Goal: Task Accomplishment & Management: Use online tool/utility

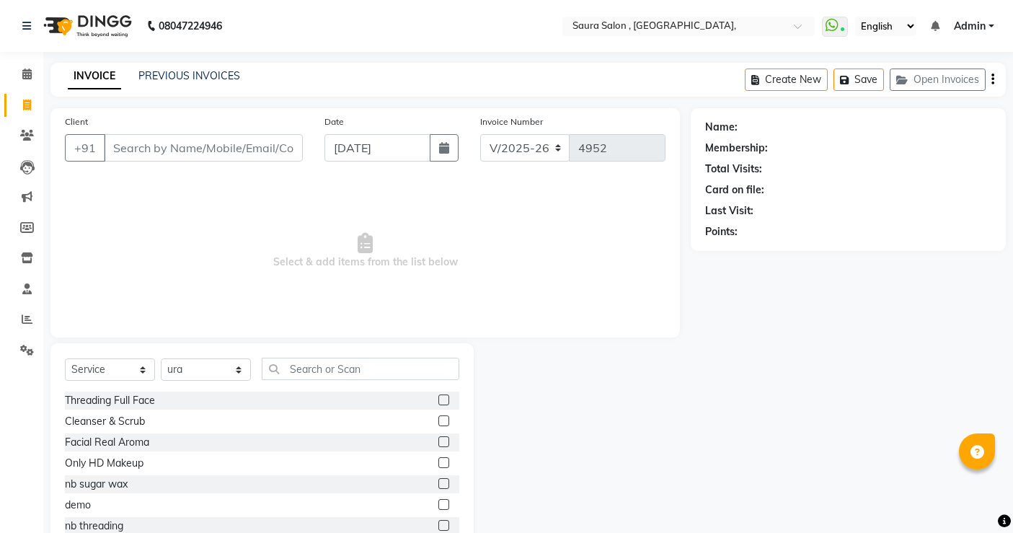
select select "6963"
select select "service"
select select "57428"
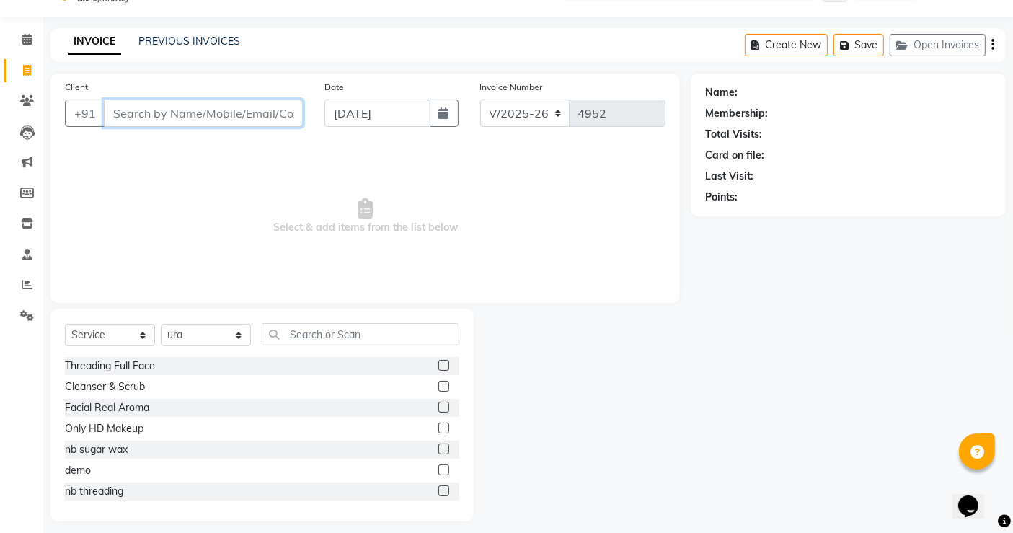
click at [234, 105] on input "Client" at bounding box center [203, 112] width 199 height 27
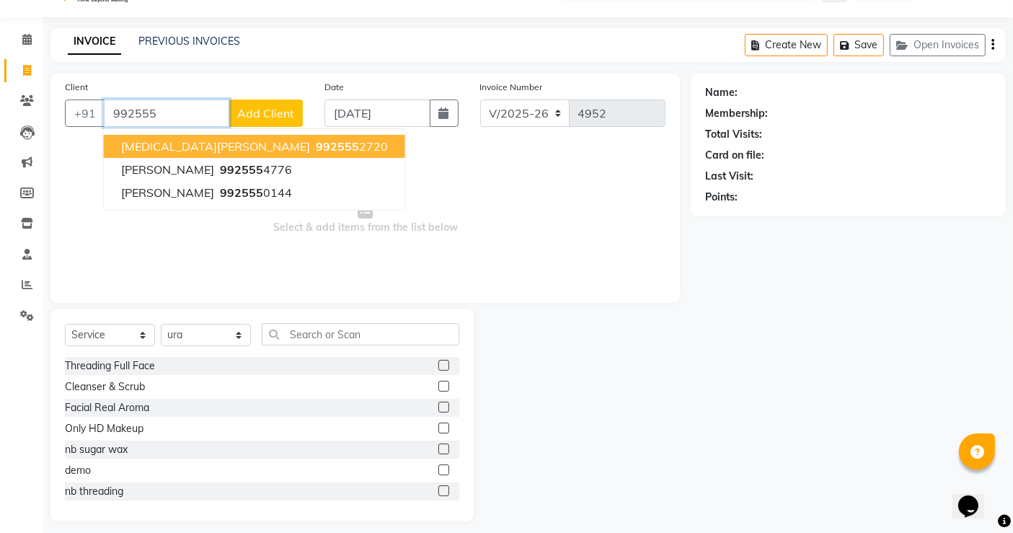
click at [316, 141] on span "992555" at bounding box center [337, 146] width 43 height 14
type input "9925552720"
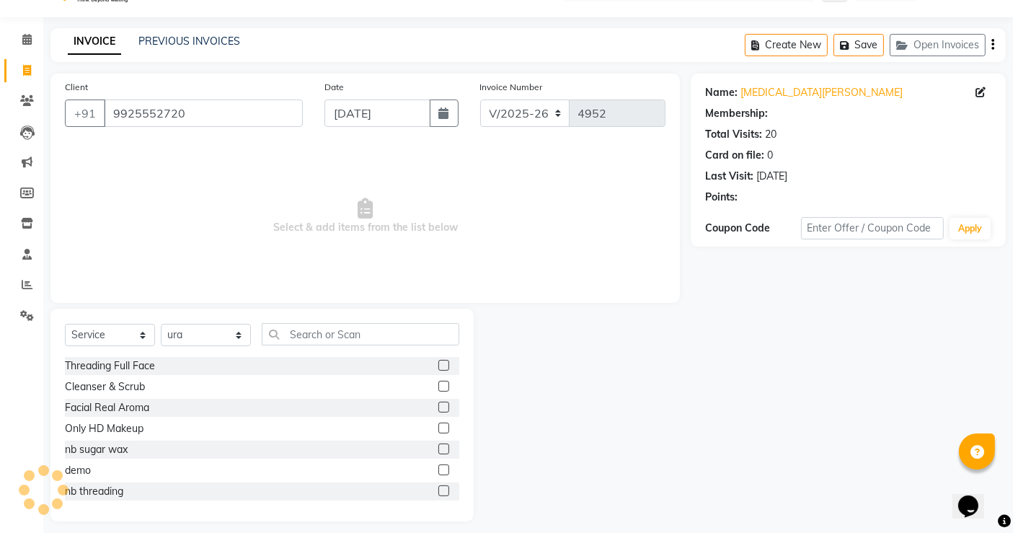
select select "1: Object"
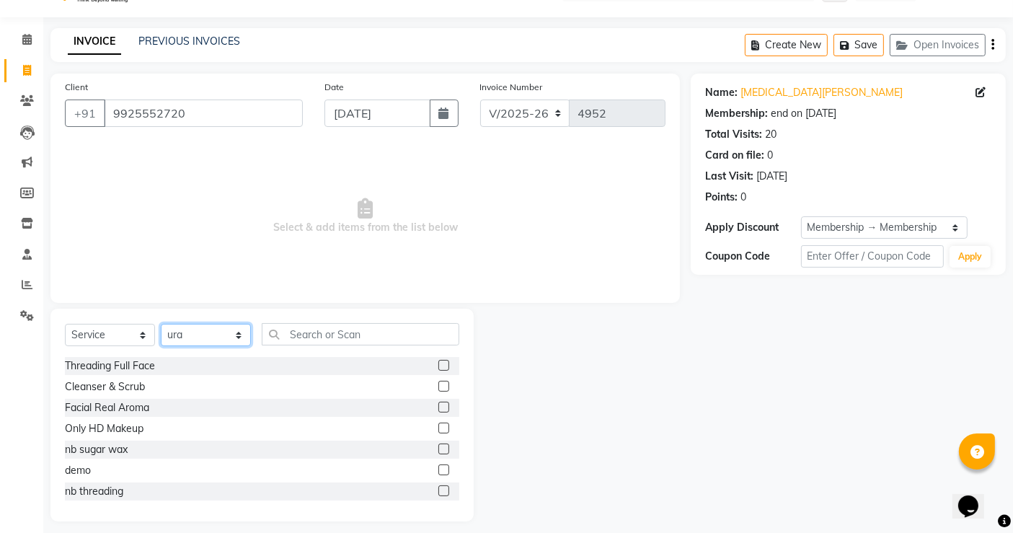
click at [239, 337] on select "Select Stylist archana asha [PERSON_NAME] deepika [PERSON_NAME] [PERSON_NAME] […" at bounding box center [206, 335] width 90 height 22
select select "67661"
click at [161, 324] on select "Select Stylist archana asha [PERSON_NAME] deepika [PERSON_NAME] [PERSON_NAME] […" at bounding box center [206, 335] width 90 height 22
click at [306, 341] on input "text" at bounding box center [360, 334] width 197 height 22
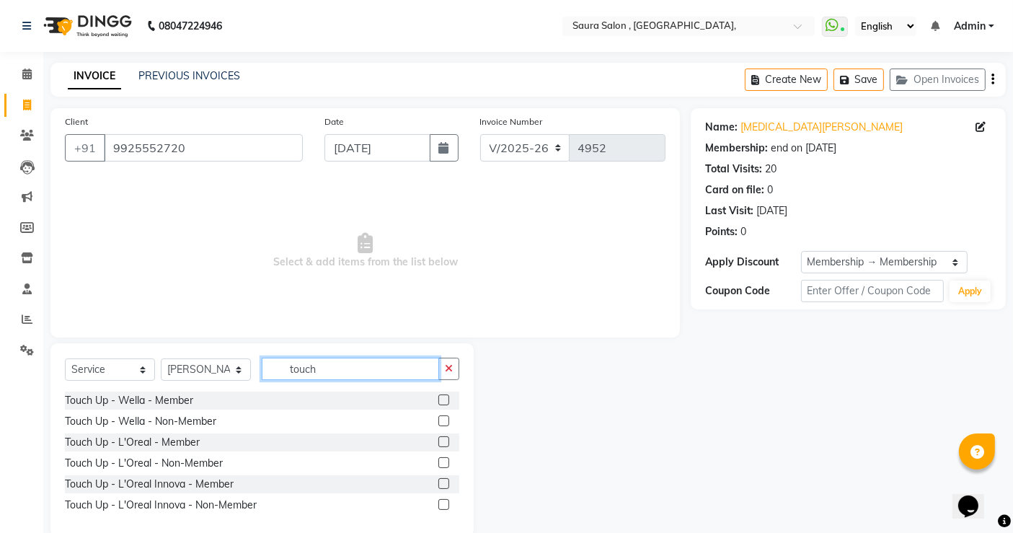
scroll to position [25, 0]
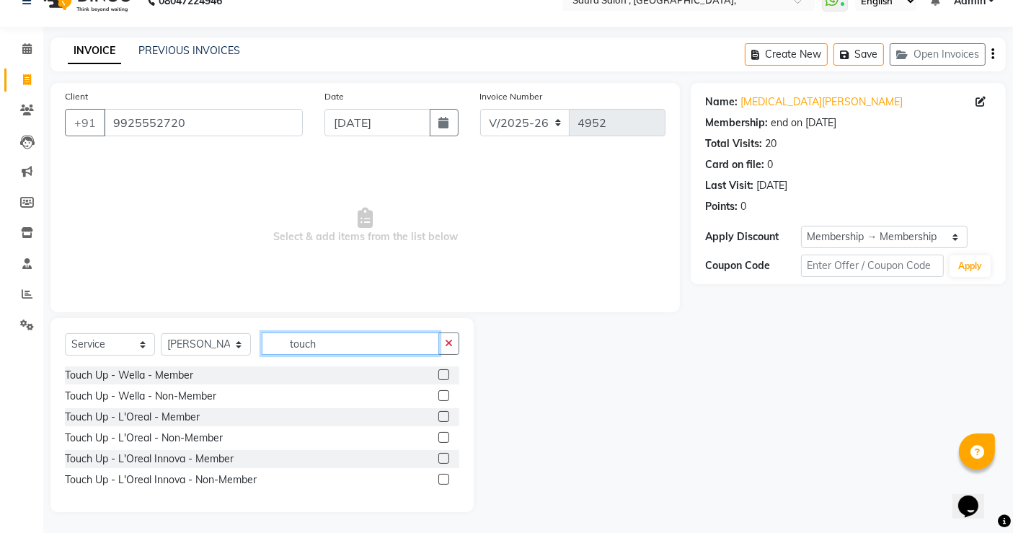
type input "touch"
click at [444, 416] on label at bounding box center [443, 416] width 11 height 11
click at [444, 416] on input "checkbox" at bounding box center [442, 416] width 9 height 9
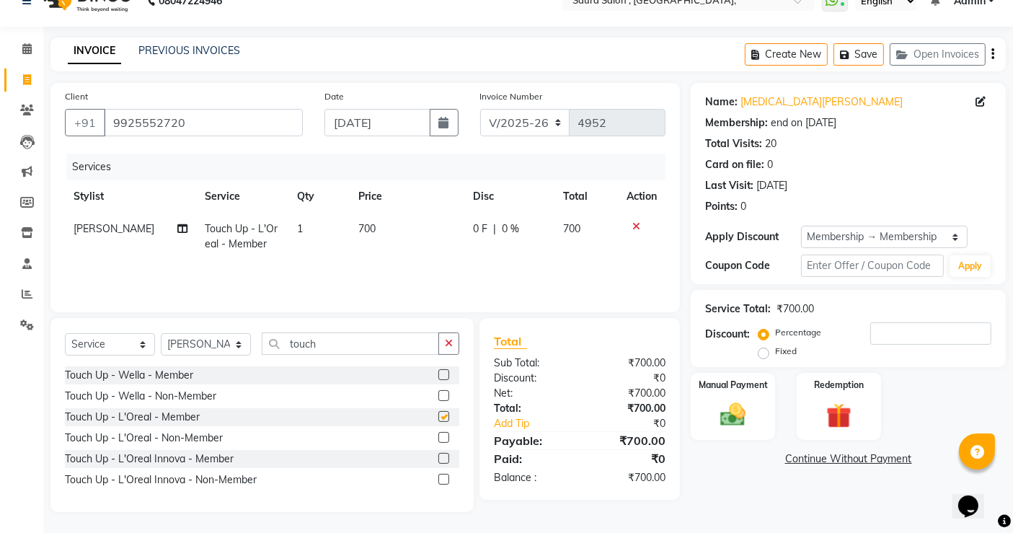
checkbox input "false"
click at [362, 230] on span "700" at bounding box center [366, 228] width 17 height 13
select select "67661"
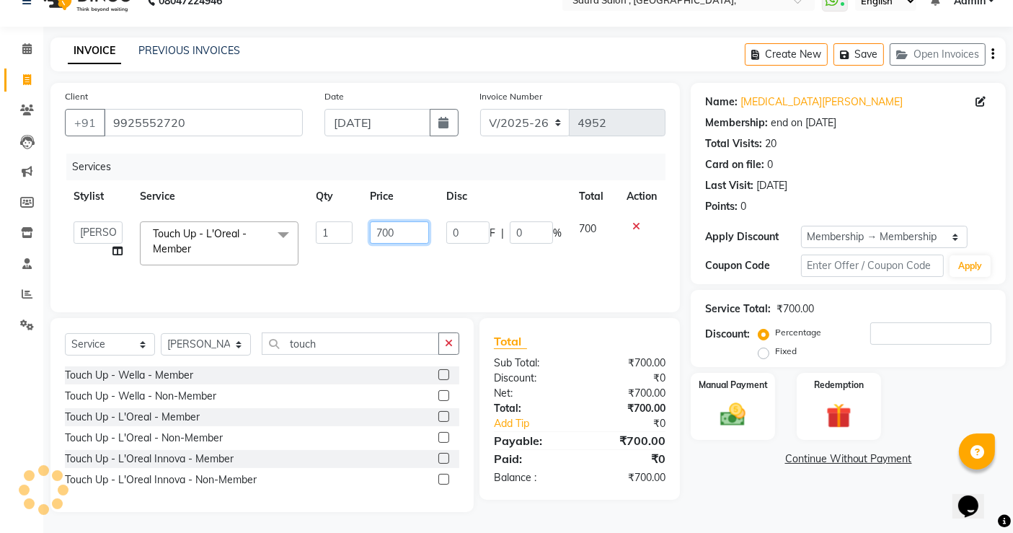
drag, startPoint x: 362, startPoint y: 230, endPoint x: 383, endPoint y: 231, distance: 20.9
click at [383, 231] on td "700" at bounding box center [399, 243] width 76 height 61
click at [383, 231] on input "700" at bounding box center [399, 232] width 59 height 22
type input "840"
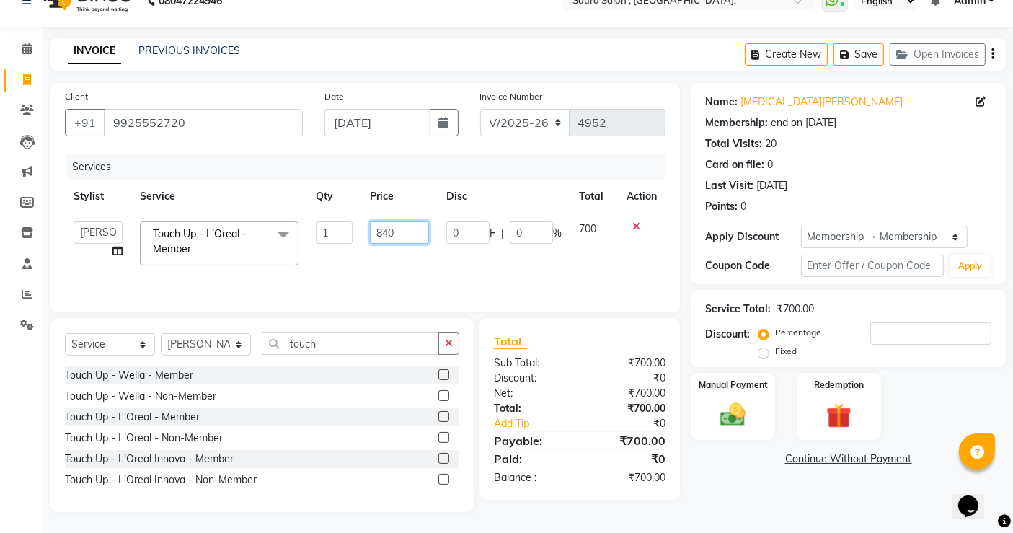
scroll to position [25, 0]
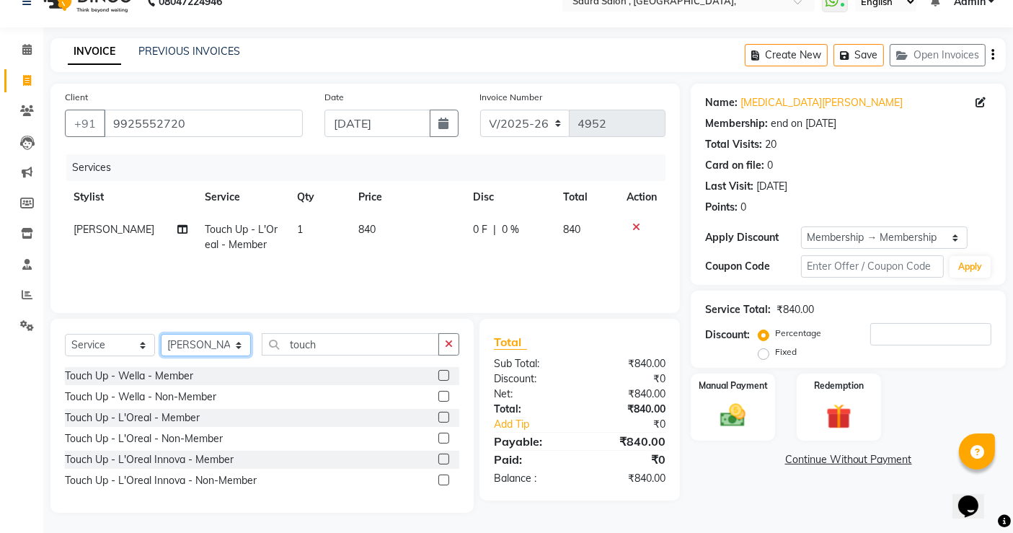
click at [226, 347] on select "Select Stylist archana asha [PERSON_NAME] deepika [PERSON_NAME] [PERSON_NAME] […" at bounding box center [206, 345] width 90 height 22
select select "57428"
click at [161, 334] on select "Select Stylist archana asha [PERSON_NAME] deepika [PERSON_NAME] [PERSON_NAME] […" at bounding box center [206, 345] width 90 height 22
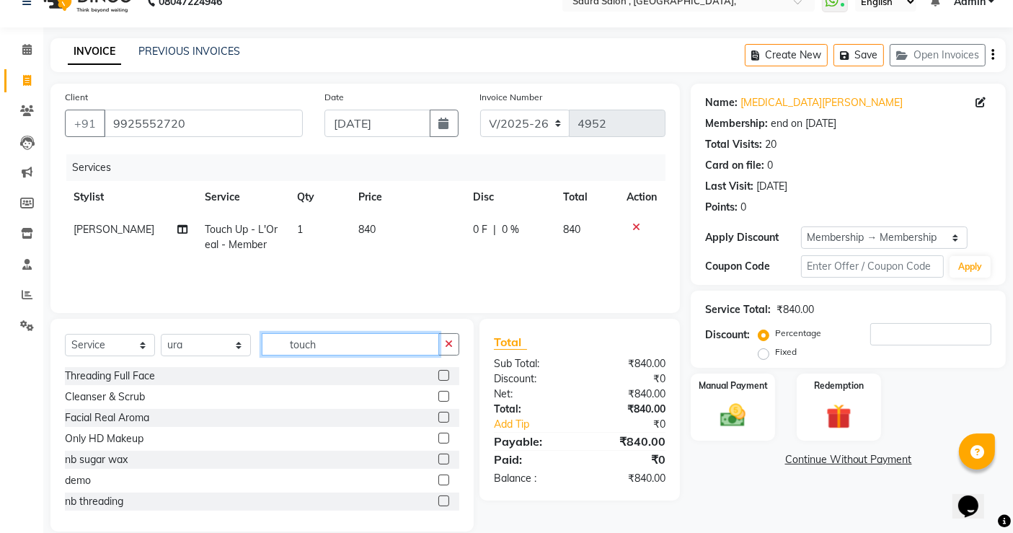
click at [361, 347] on input "touch" at bounding box center [350, 344] width 177 height 22
type input "t"
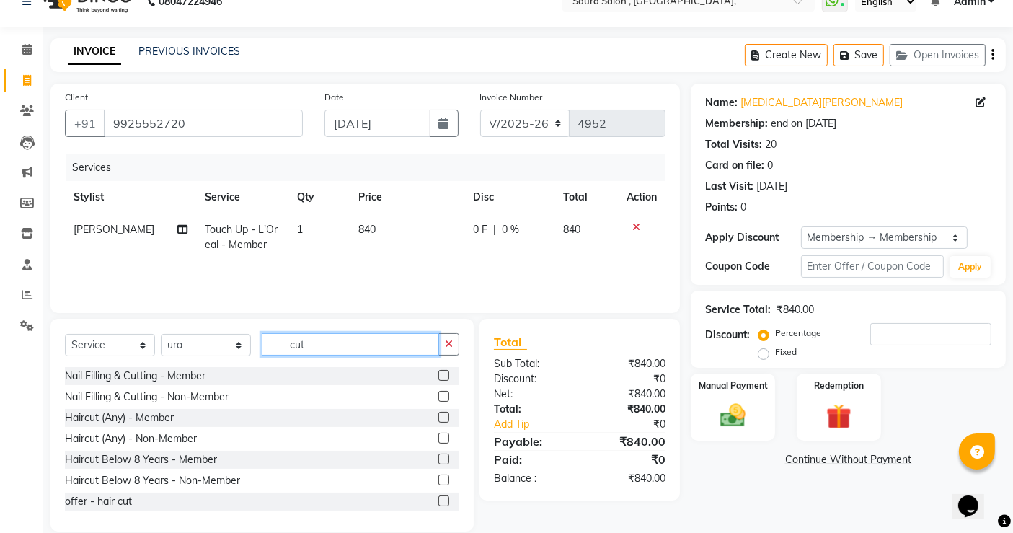
type input "cut"
click at [438, 414] on label at bounding box center [443, 417] width 11 height 11
click at [438, 414] on input "checkbox" at bounding box center [442, 417] width 9 height 9
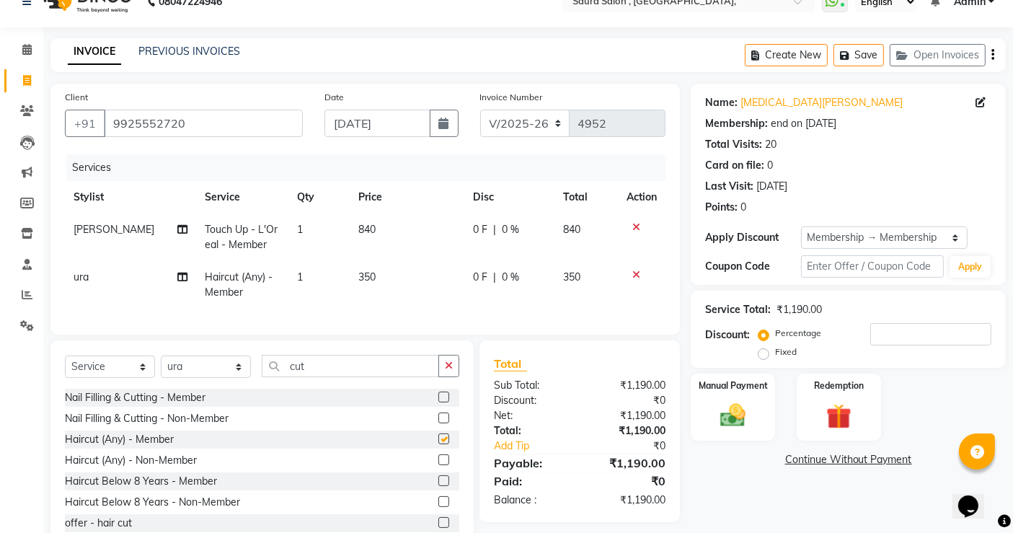
checkbox input "false"
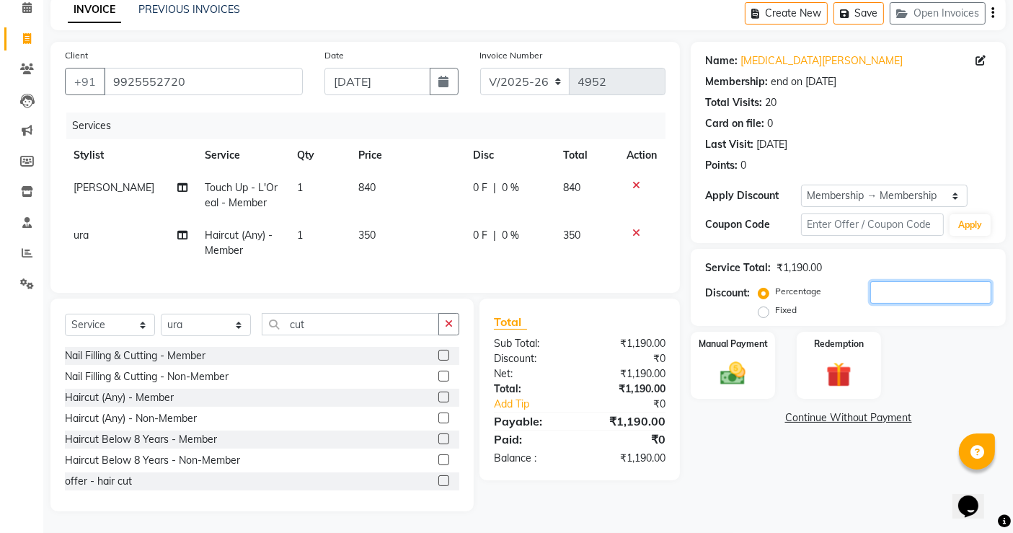
click at [884, 282] on input "number" at bounding box center [930, 292] width 121 height 22
type input "50"
click at [735, 360] on img at bounding box center [732, 373] width 43 height 30
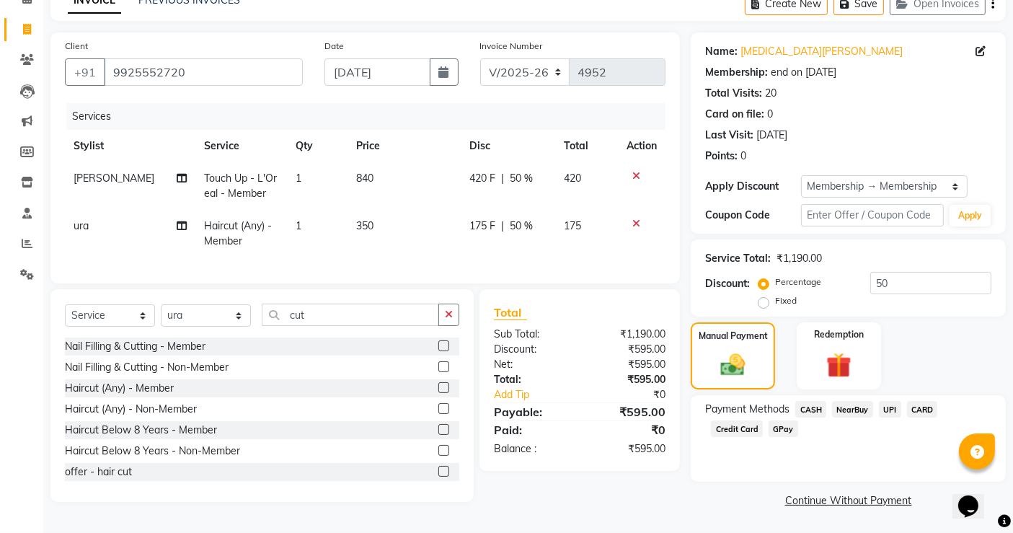
click at [812, 411] on span "CASH" at bounding box center [810, 409] width 31 height 17
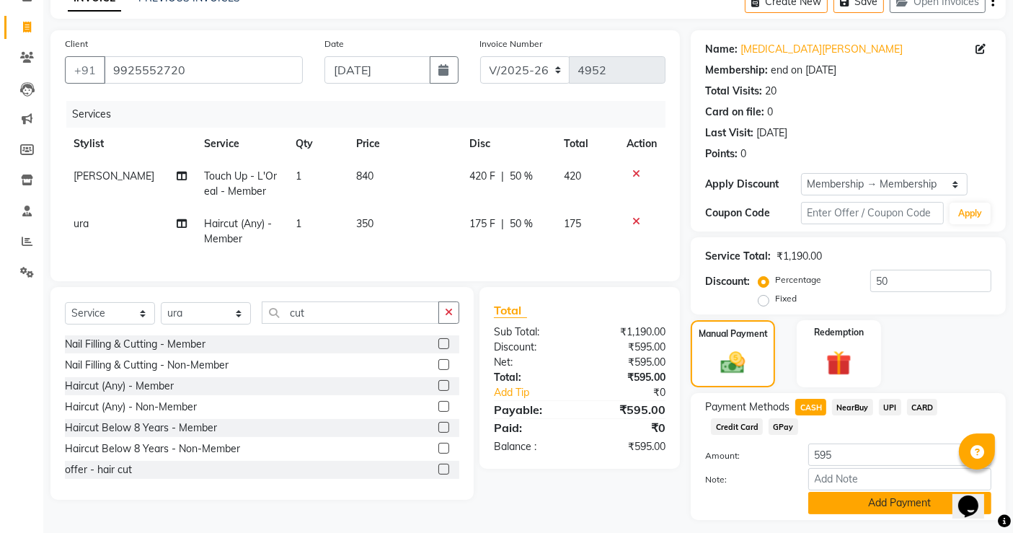
scroll to position [115, 0]
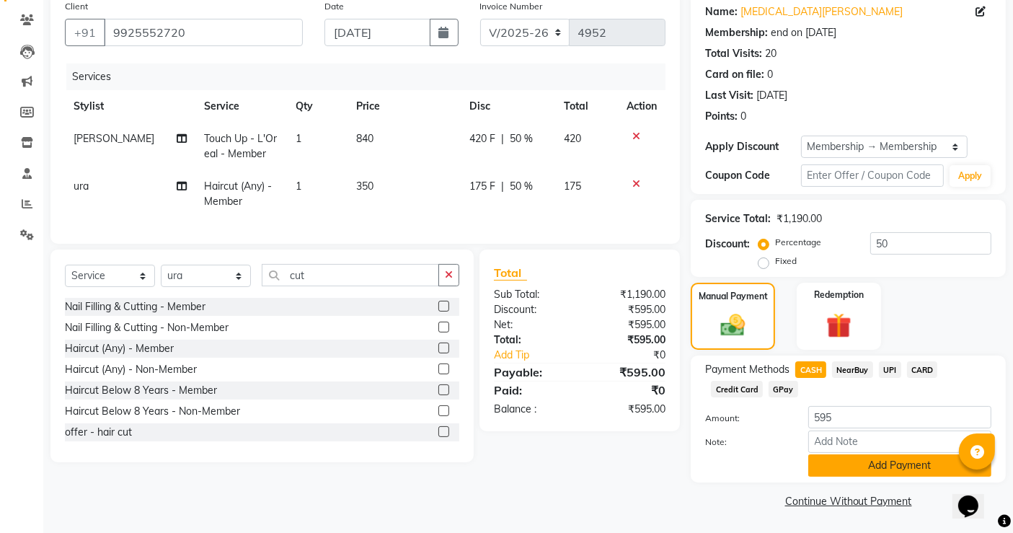
click at [871, 463] on button "Add Payment" at bounding box center [899, 465] width 183 height 22
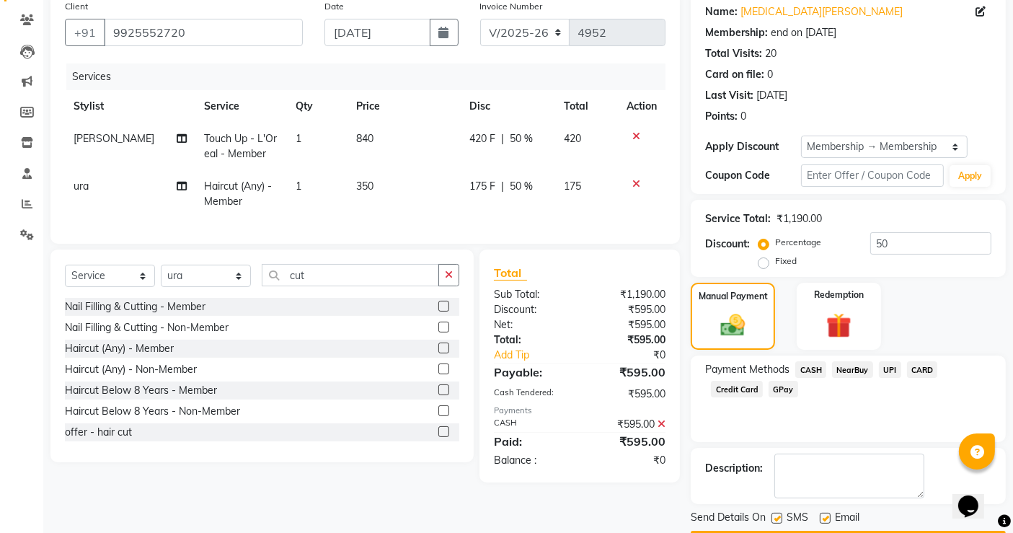
scroll to position [156, 0]
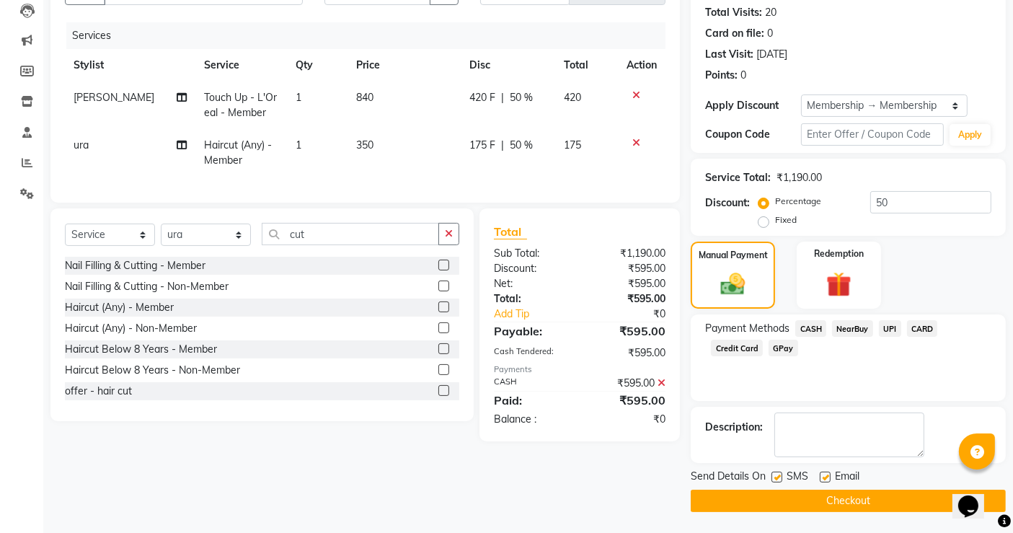
click at [788, 502] on button "Checkout" at bounding box center [847, 500] width 315 height 22
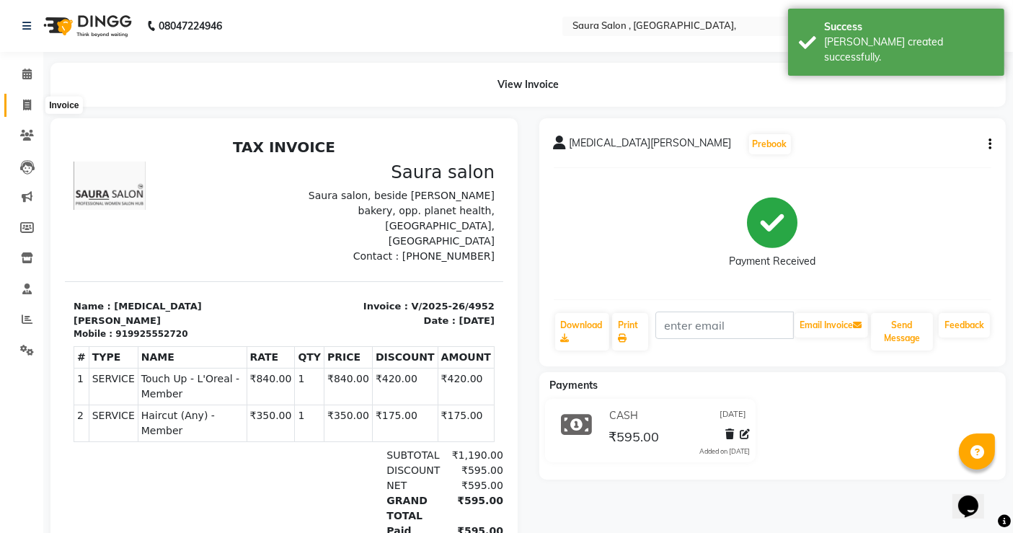
click at [28, 106] on icon at bounding box center [27, 104] width 8 height 11
select select "6963"
select select "service"
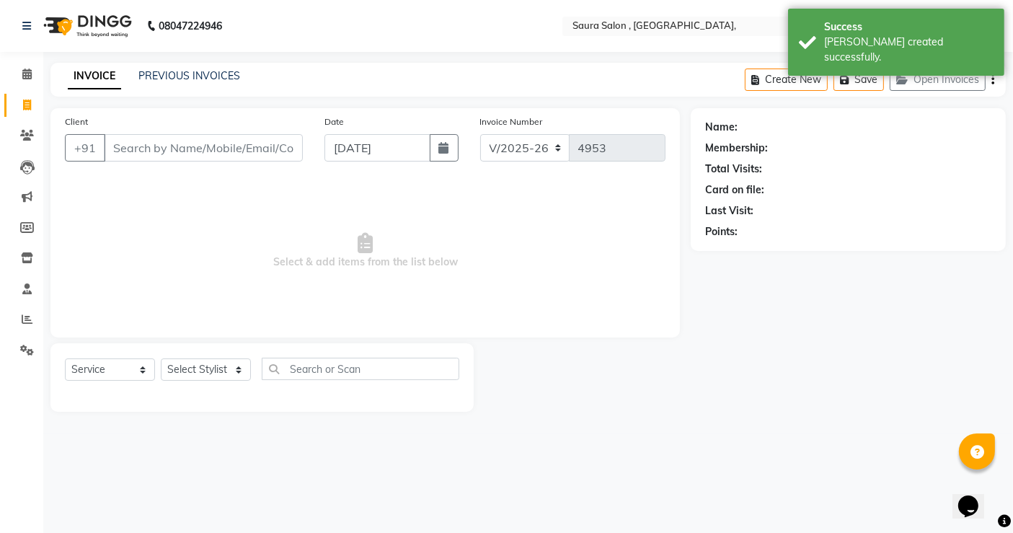
select select "57428"
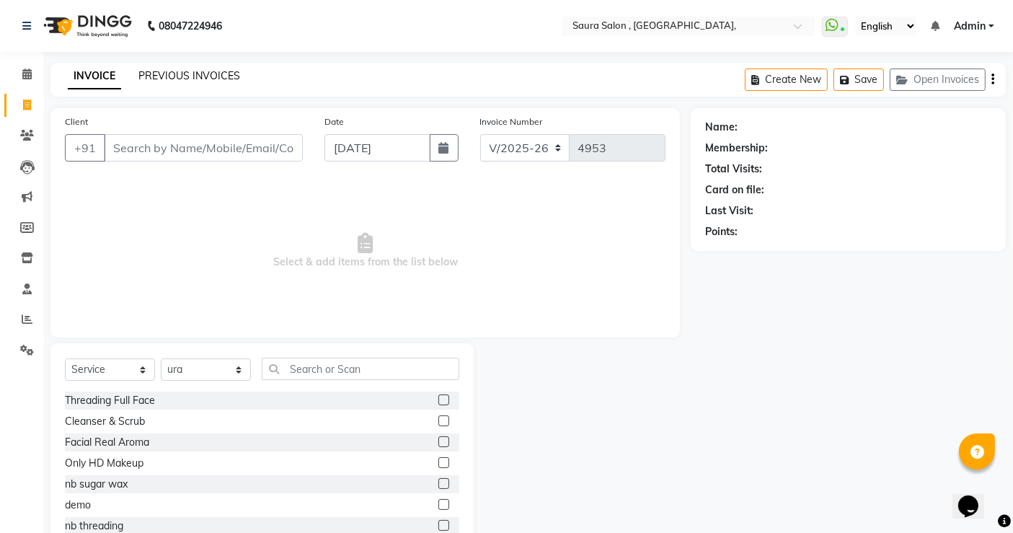
click at [182, 73] on link "PREVIOUS INVOICES" at bounding box center [189, 75] width 102 height 13
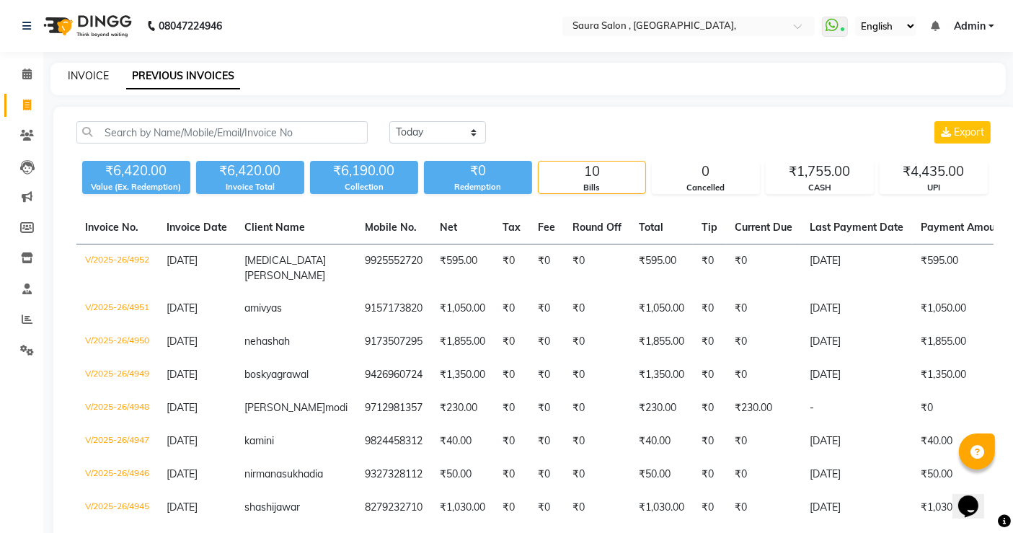
click at [89, 74] on link "INVOICE" at bounding box center [88, 75] width 41 height 13
select select "6963"
select select "service"
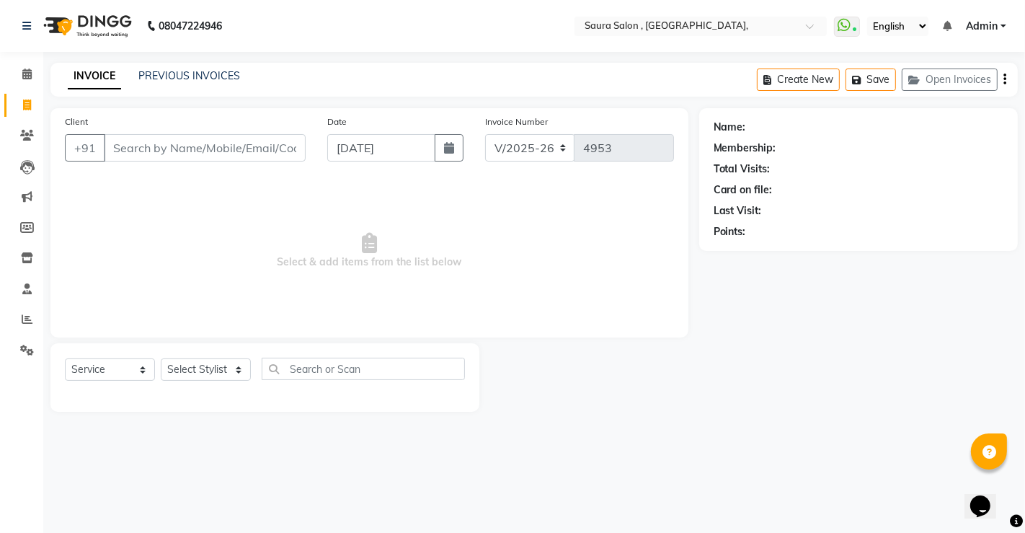
select select "57428"
